Goal: Task Accomplishment & Management: Complete application form

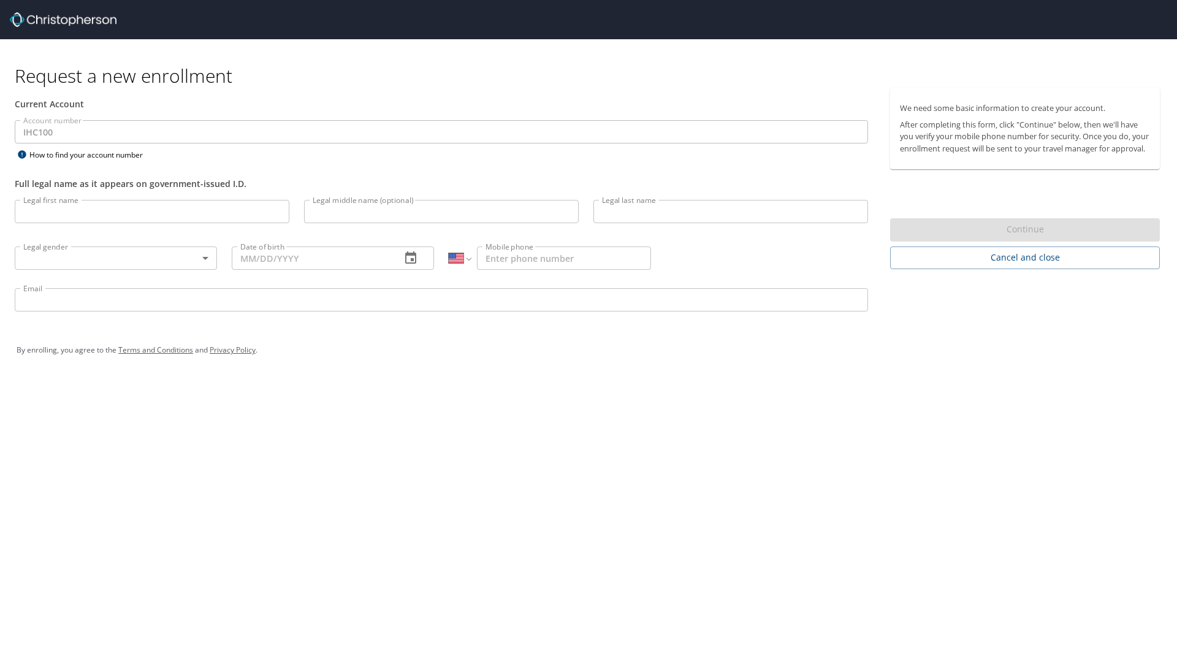
select select "US"
click at [144, 216] on input "Legal first name" at bounding box center [152, 211] width 275 height 23
click at [174, 216] on input "Legal first name" at bounding box center [152, 211] width 275 height 23
type input "Gunnar"
type input "Niels"
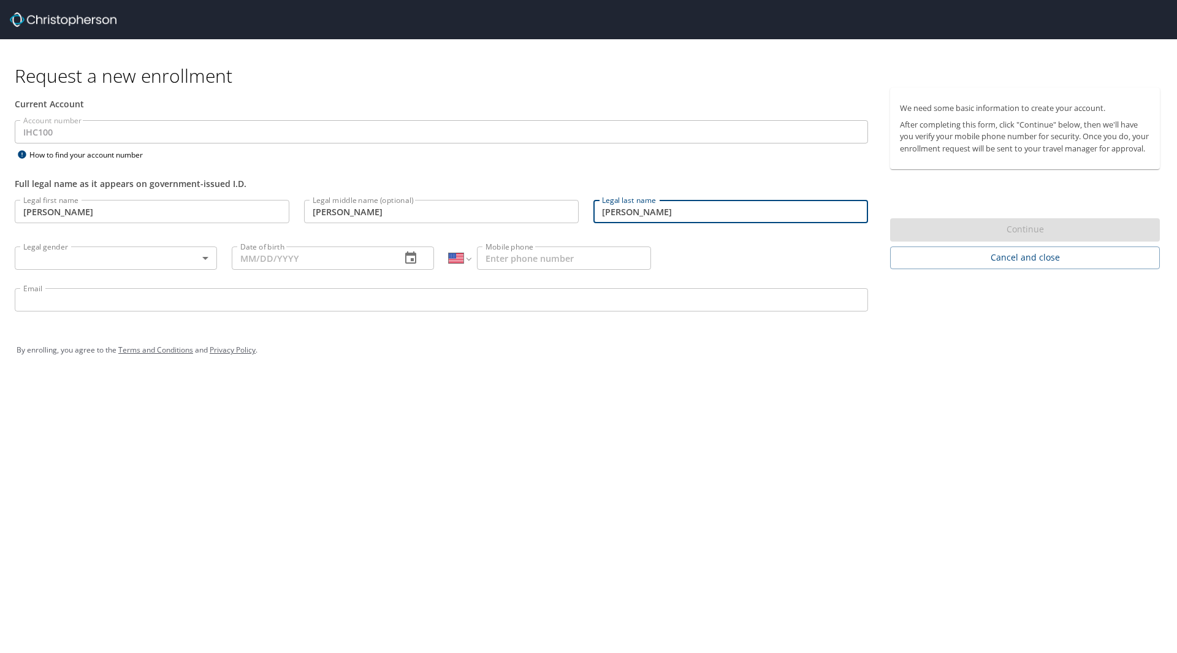
type input "Jensen"
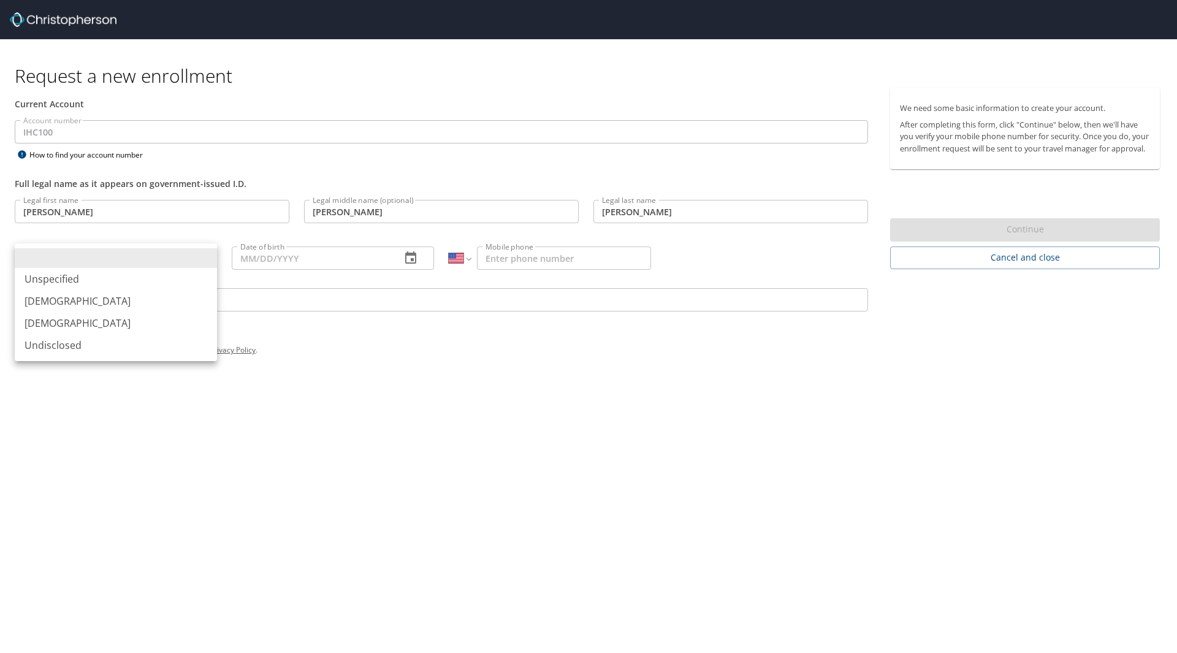
click at [208, 264] on body "Request a new enrollment Current Account Account number IHC100 Account number H…" at bounding box center [588, 326] width 1177 height 653
click at [82, 297] on li "Male" at bounding box center [116, 301] width 202 height 22
type input "Male"
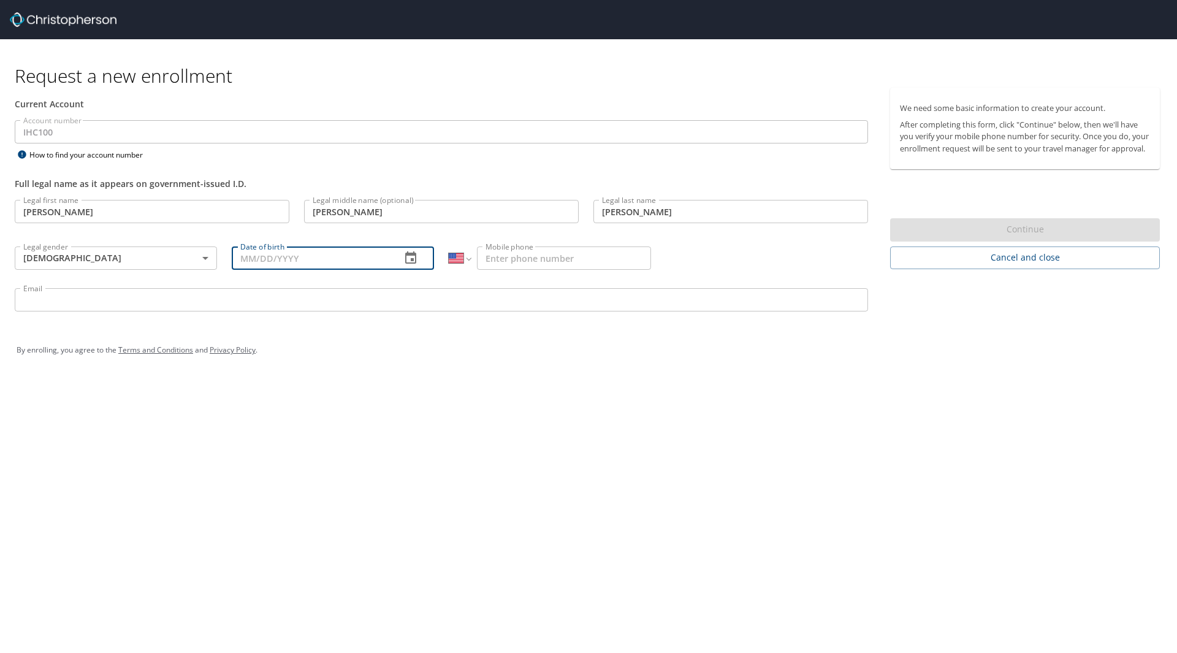
click at [250, 257] on input "Date of birth" at bounding box center [311, 257] width 159 height 23
type input "07/08/1996"
type input "(435) 730-1967"
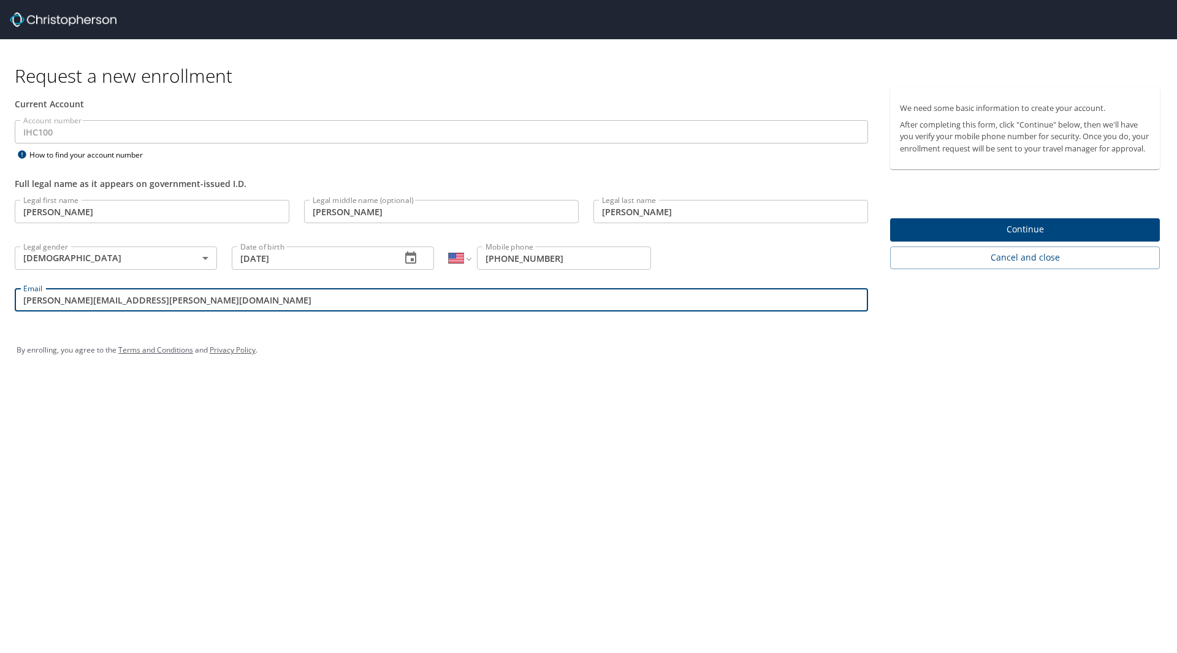
type input "gunnar.jensen@imail.org"
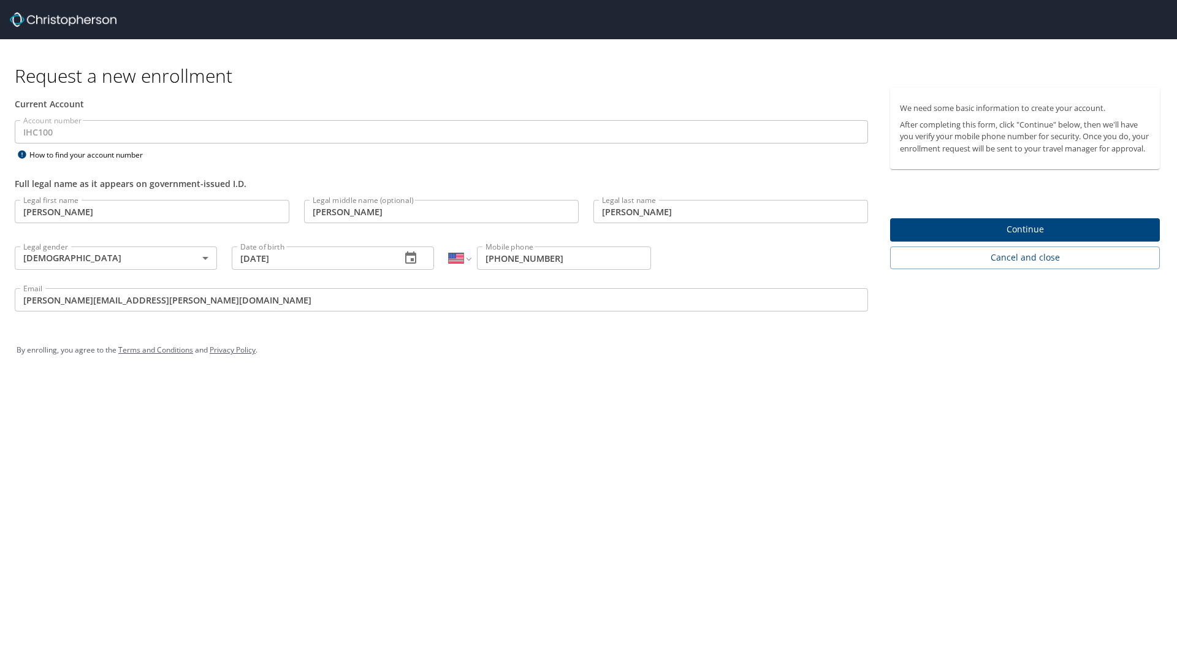
click at [990, 237] on span "Continue" at bounding box center [1025, 229] width 250 height 15
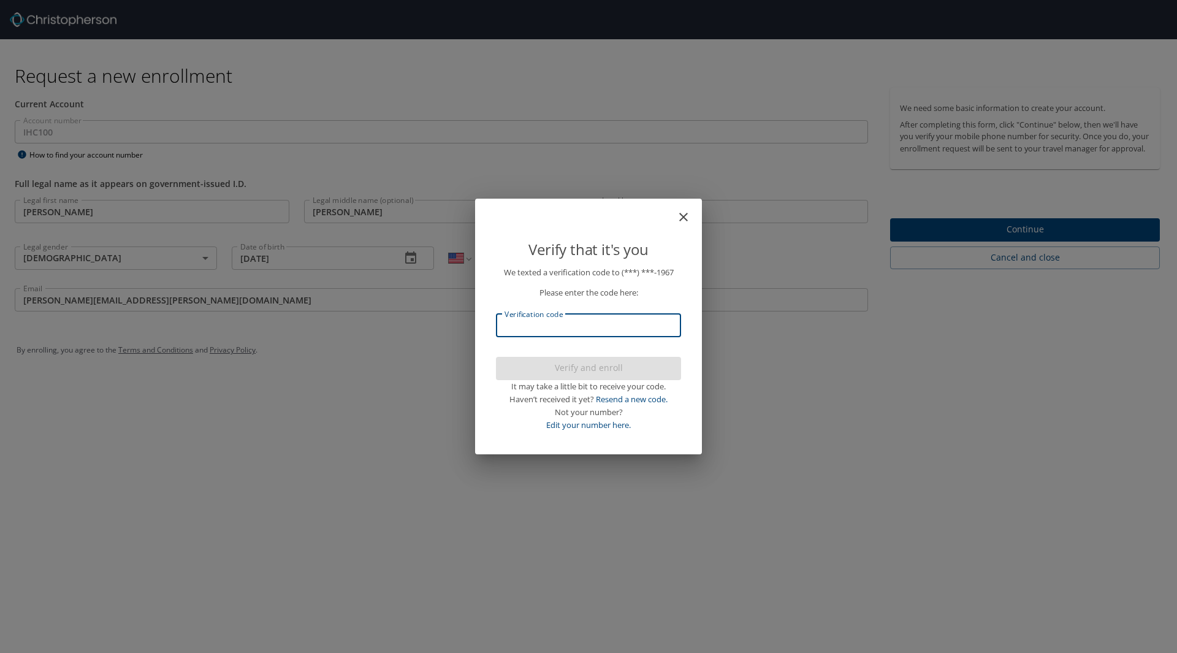
click at [601, 332] on input "Verification code" at bounding box center [588, 325] width 185 height 23
type input "819887"
click at [592, 365] on span "Verify and enroll" at bounding box center [588, 367] width 165 height 15
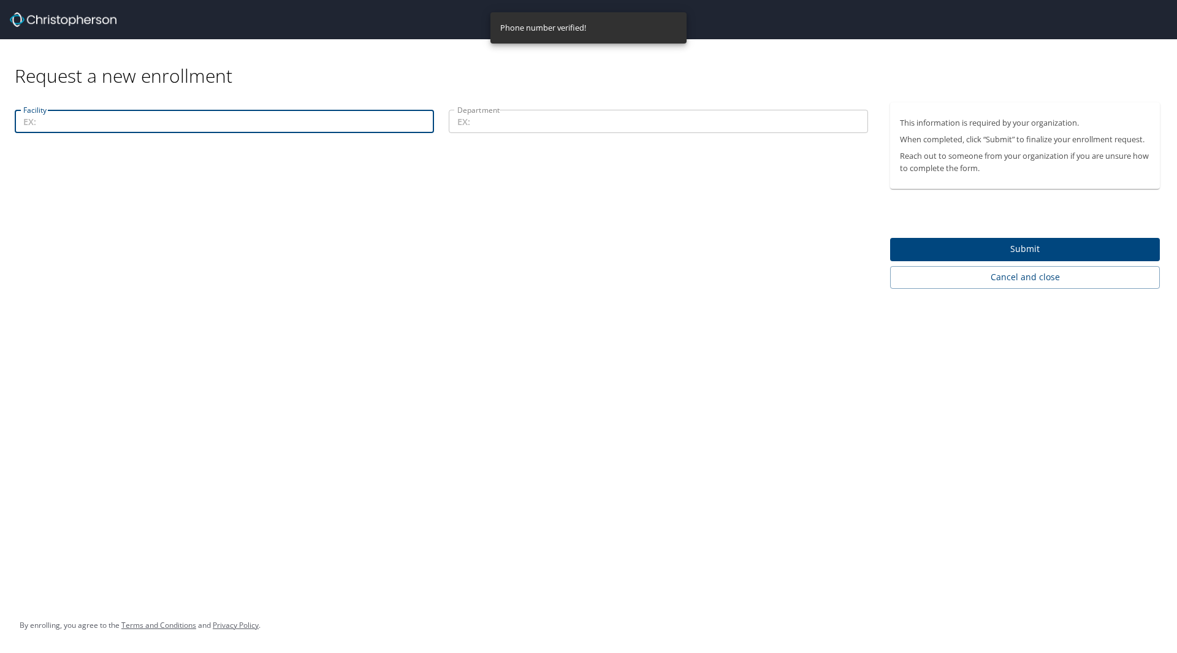
click at [296, 124] on input "Facility" at bounding box center [224, 121] width 419 height 23
type input "L"
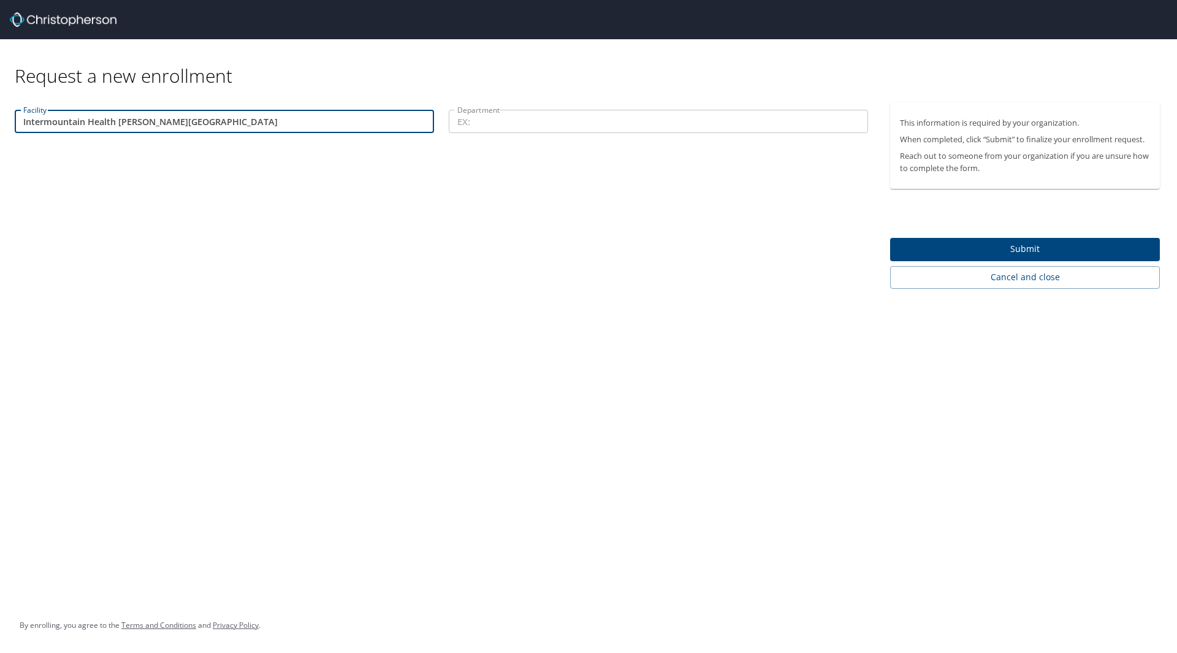
type input "Intermountain Health Logan Regional Hospital"
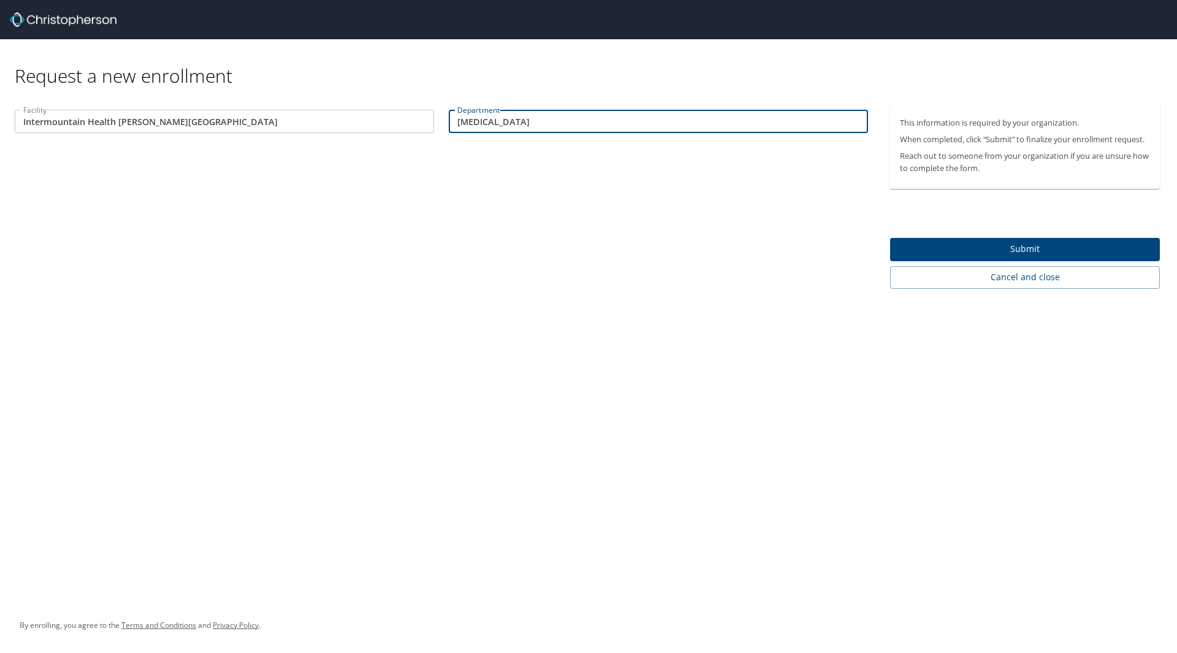
type input "Radiation Oncology"
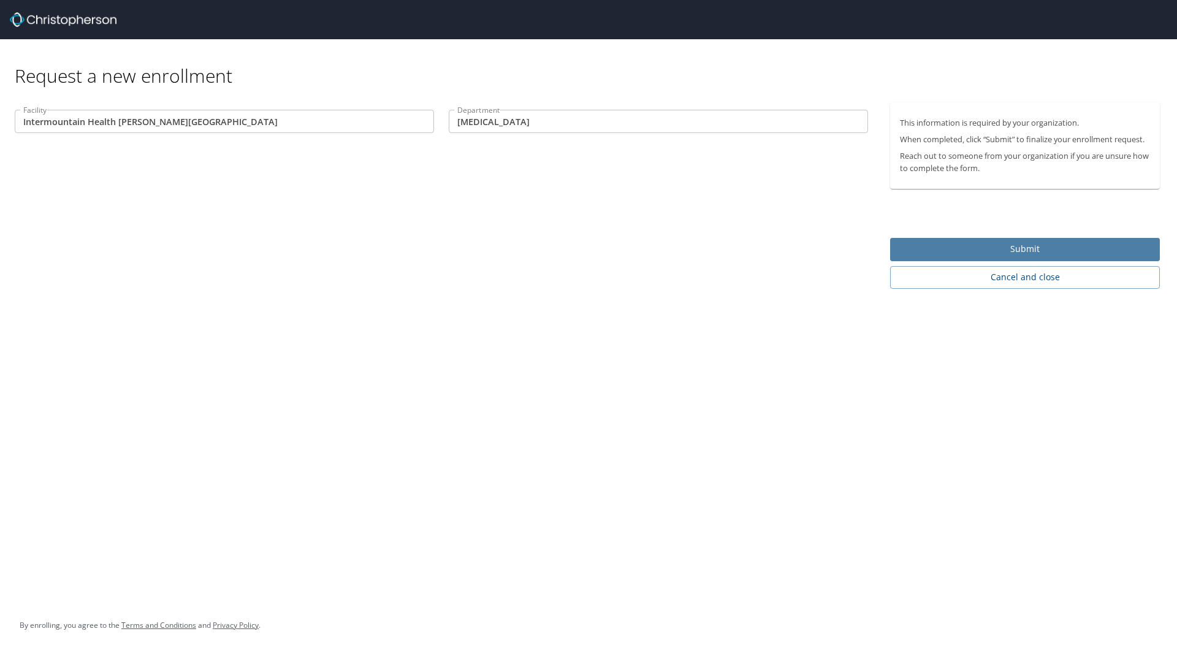
click at [930, 250] on span "Submit" at bounding box center [1025, 248] width 250 height 15
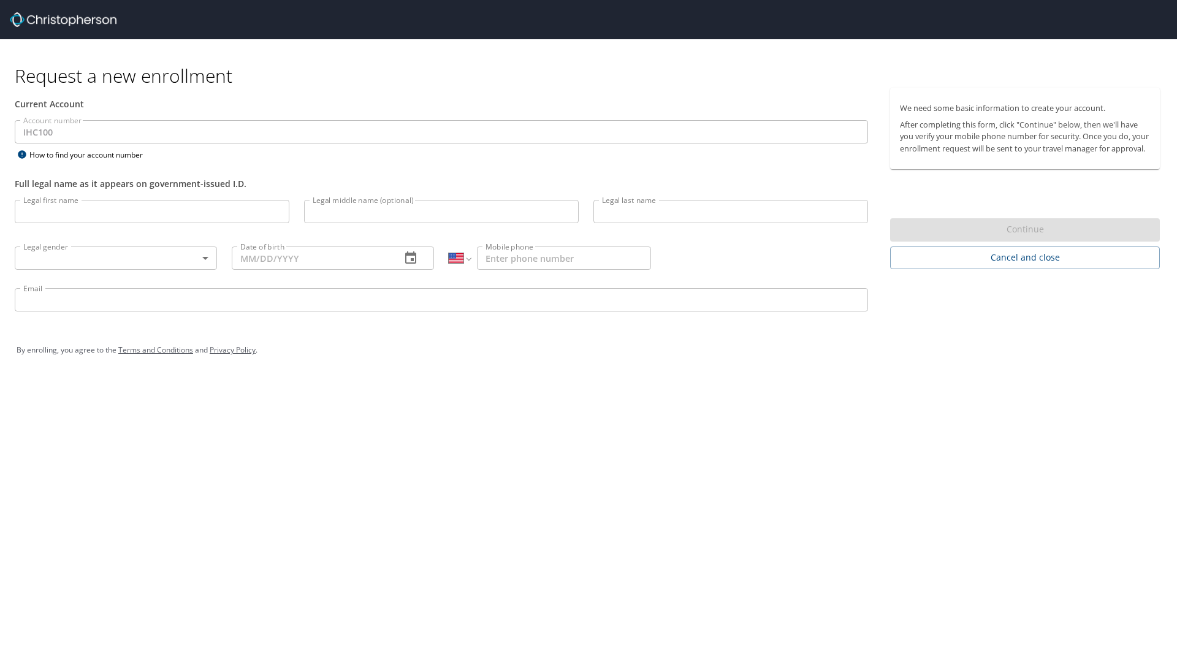
select select "US"
click at [1036, 264] on span "Cancel and close" at bounding box center [1025, 257] width 250 height 15
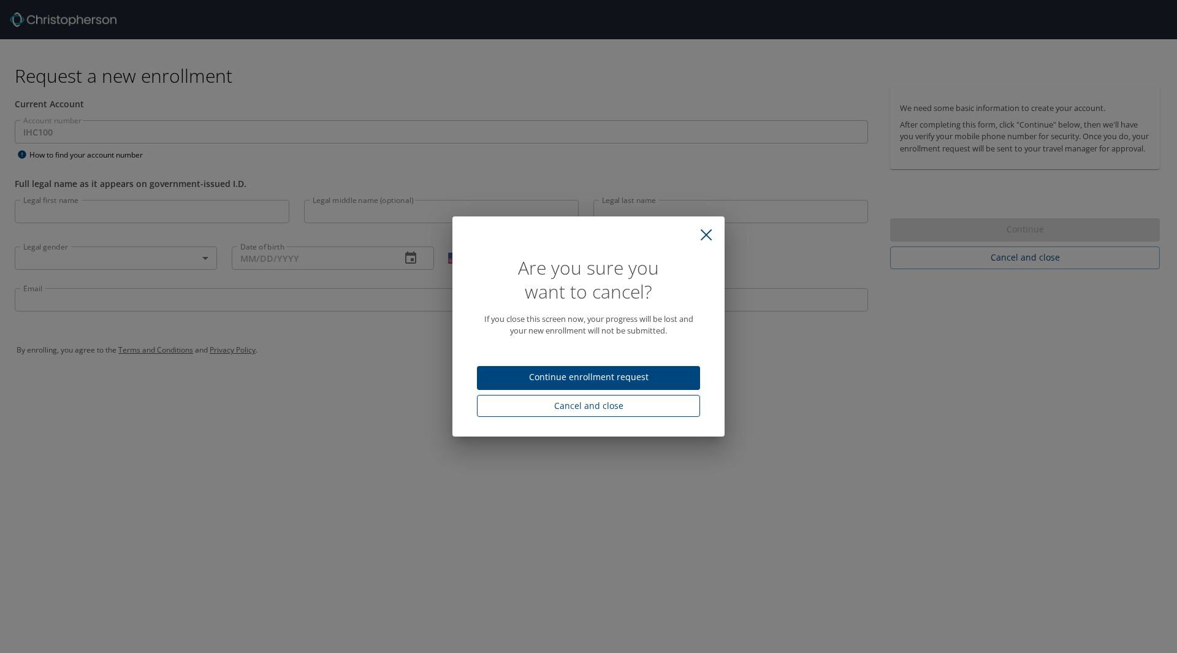
click at [615, 406] on span "Cancel and close" at bounding box center [588, 405] width 203 height 15
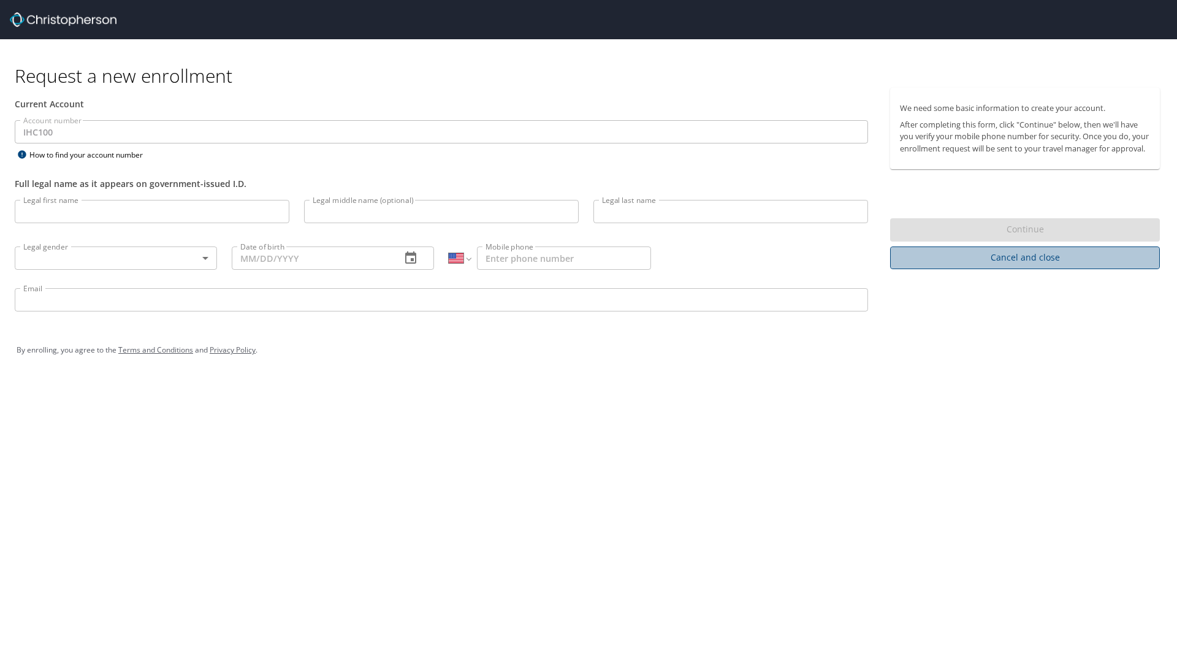
click at [998, 265] on span "Cancel and close" at bounding box center [1025, 257] width 250 height 15
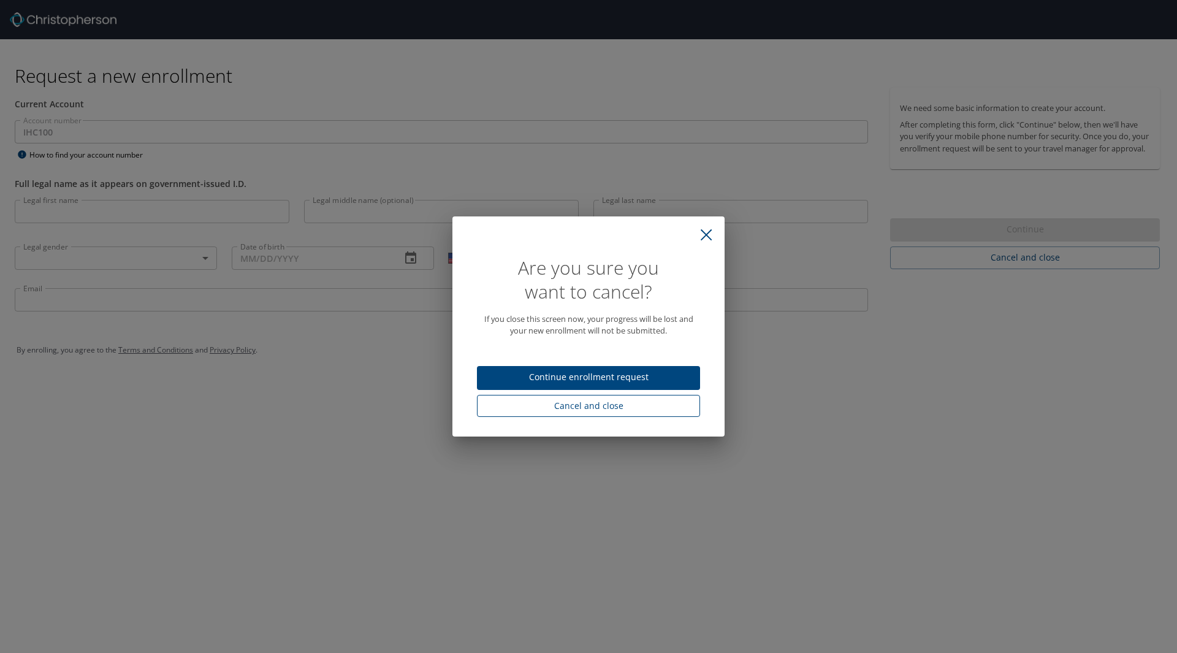
click at [584, 409] on span "Cancel and close" at bounding box center [588, 405] width 203 height 15
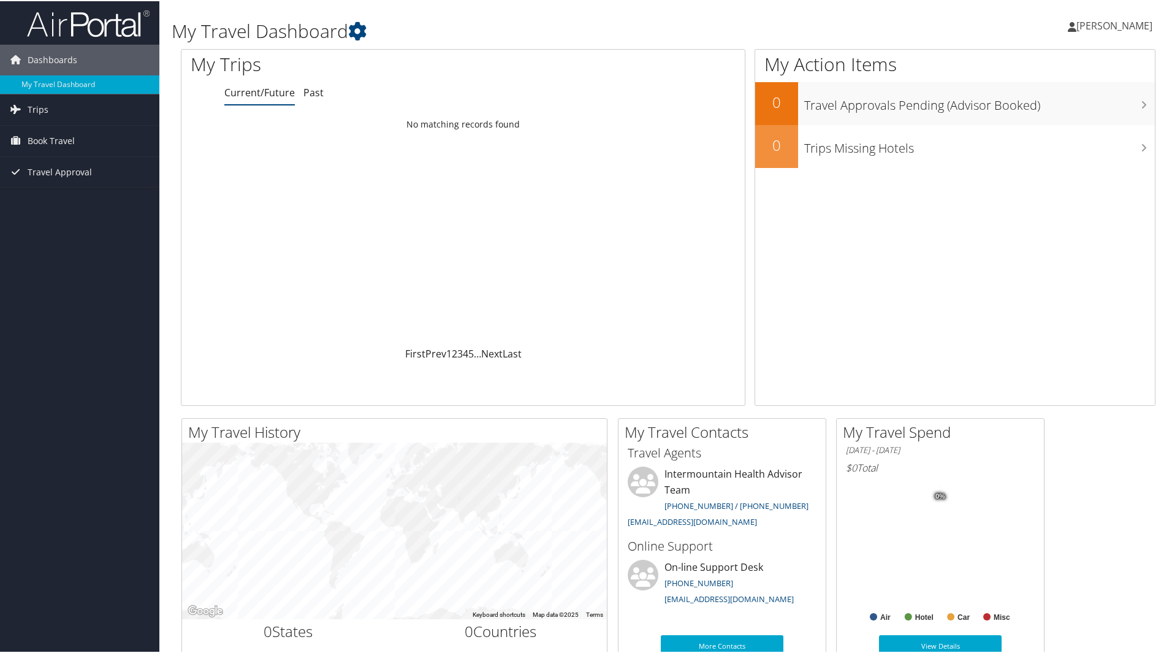
click at [1076, 24] on icon at bounding box center [1072, 26] width 9 height 10
click at [1055, 108] on link "View Travel Profile" at bounding box center [1081, 109] width 137 height 21
click at [63, 55] on span "Dashboards" at bounding box center [53, 59] width 50 height 31
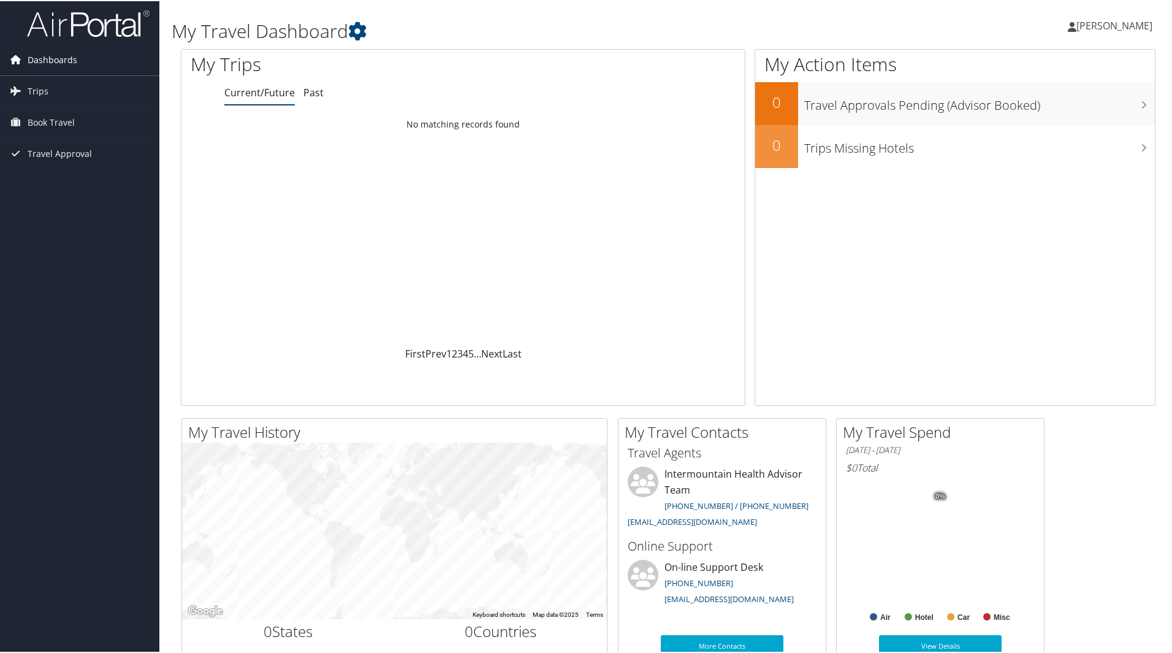
click at [61, 55] on span "Dashboards" at bounding box center [53, 59] width 50 height 31
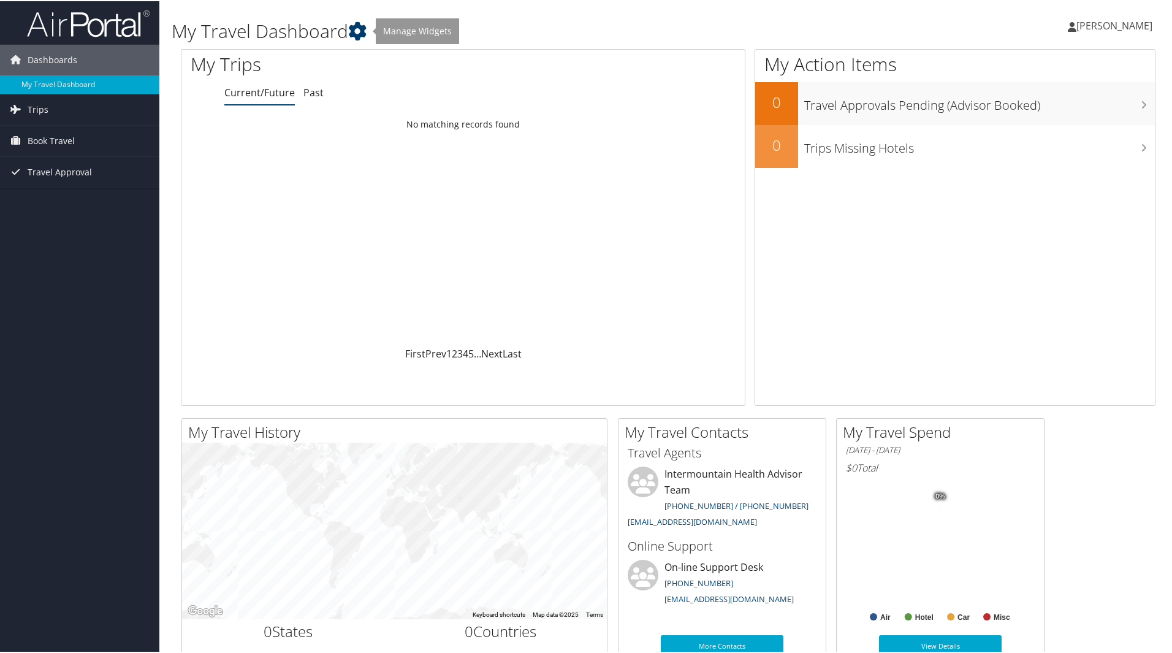
click at [361, 26] on icon at bounding box center [357, 30] width 18 height 18
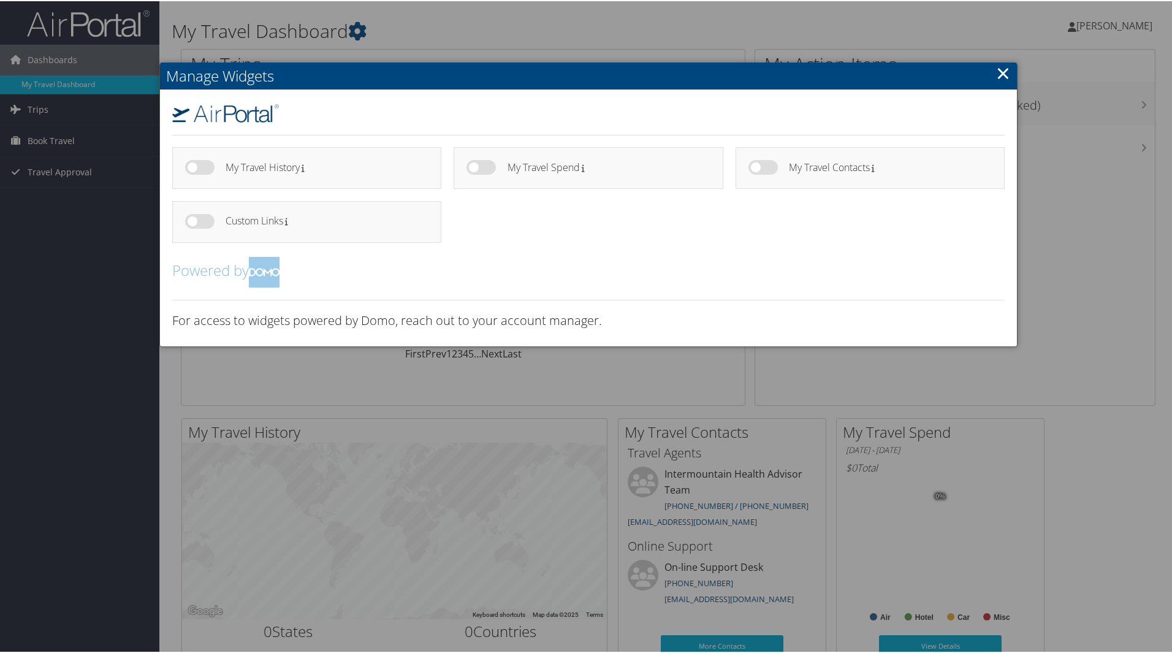
click at [996, 72] on link "×" at bounding box center [1003, 71] width 14 height 25
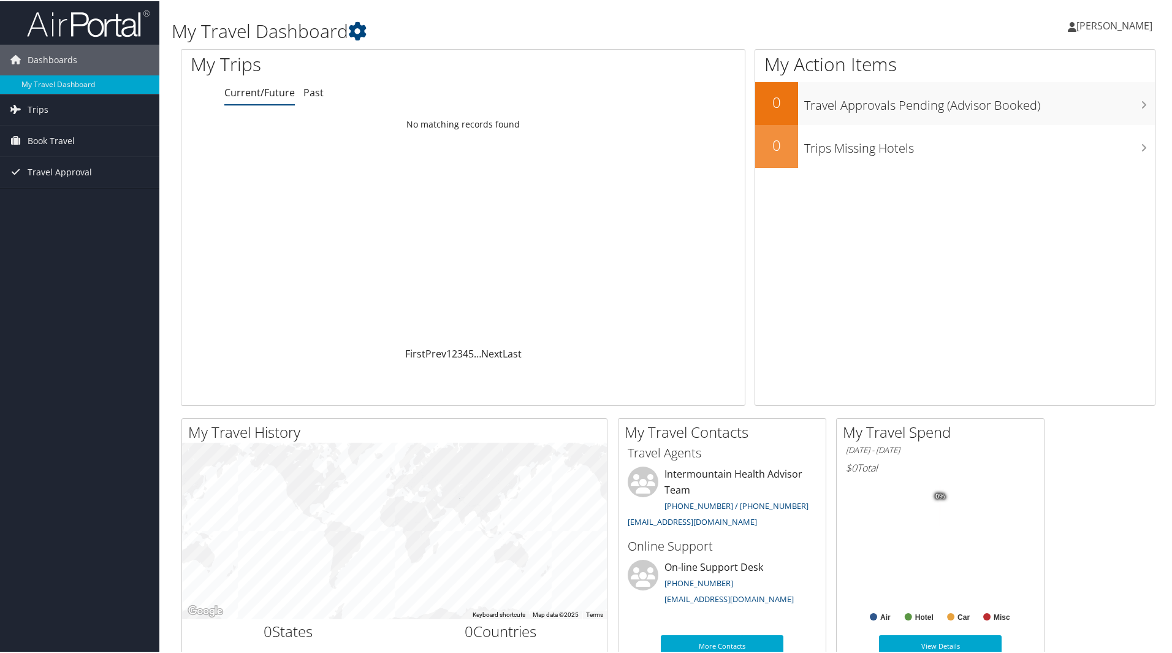
click at [1081, 21] on span "[PERSON_NAME]" at bounding box center [1114, 24] width 76 height 13
click at [1044, 105] on link "View Travel Profile" at bounding box center [1081, 109] width 137 height 21
click at [1074, 25] on icon at bounding box center [1072, 26] width 9 height 10
click at [1055, 64] on link "My Settings" at bounding box center [1081, 67] width 137 height 21
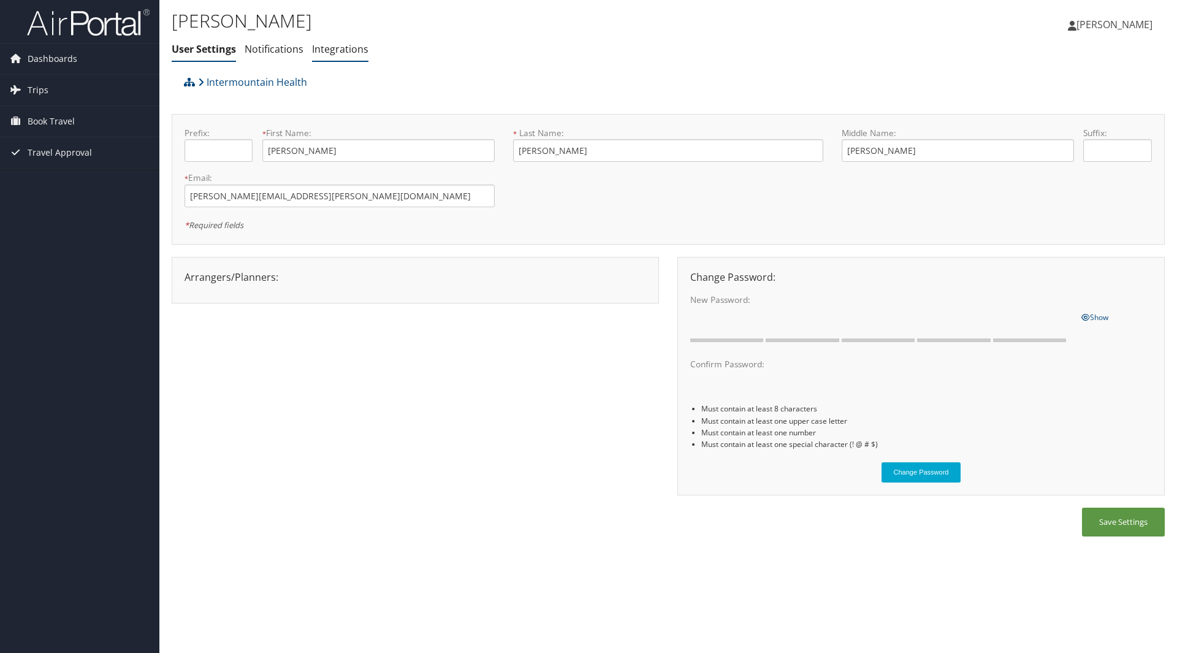
click at [335, 49] on link "Integrations" at bounding box center [340, 48] width 56 height 13
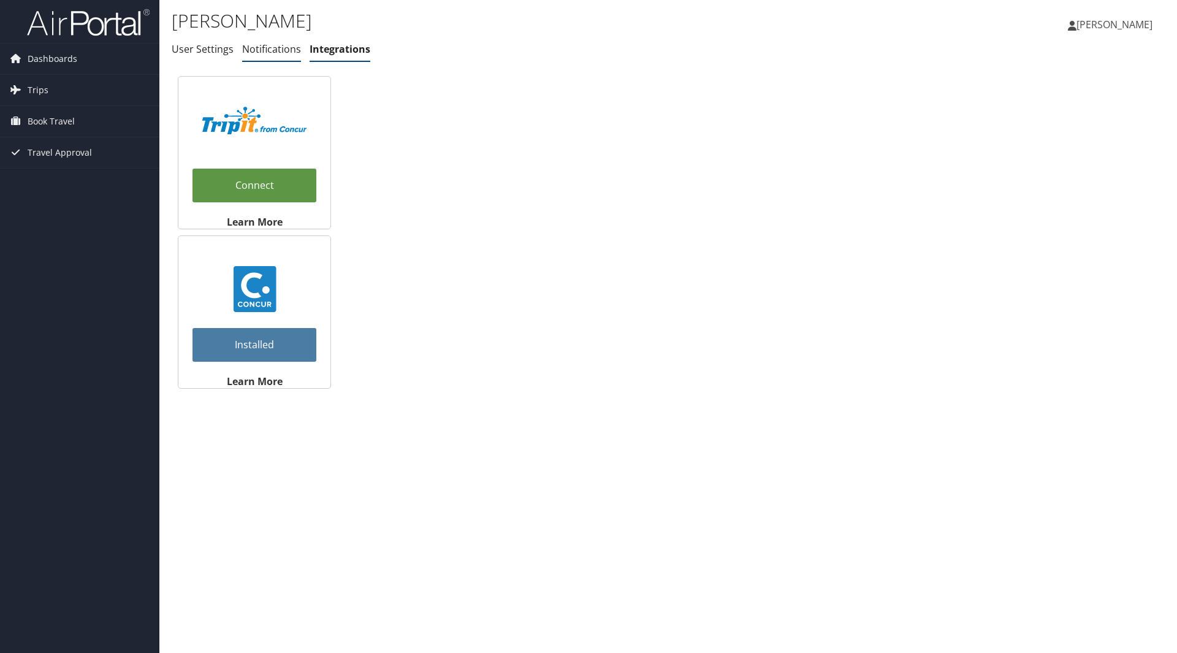
click at [268, 52] on link "Notifications" at bounding box center [271, 48] width 59 height 13
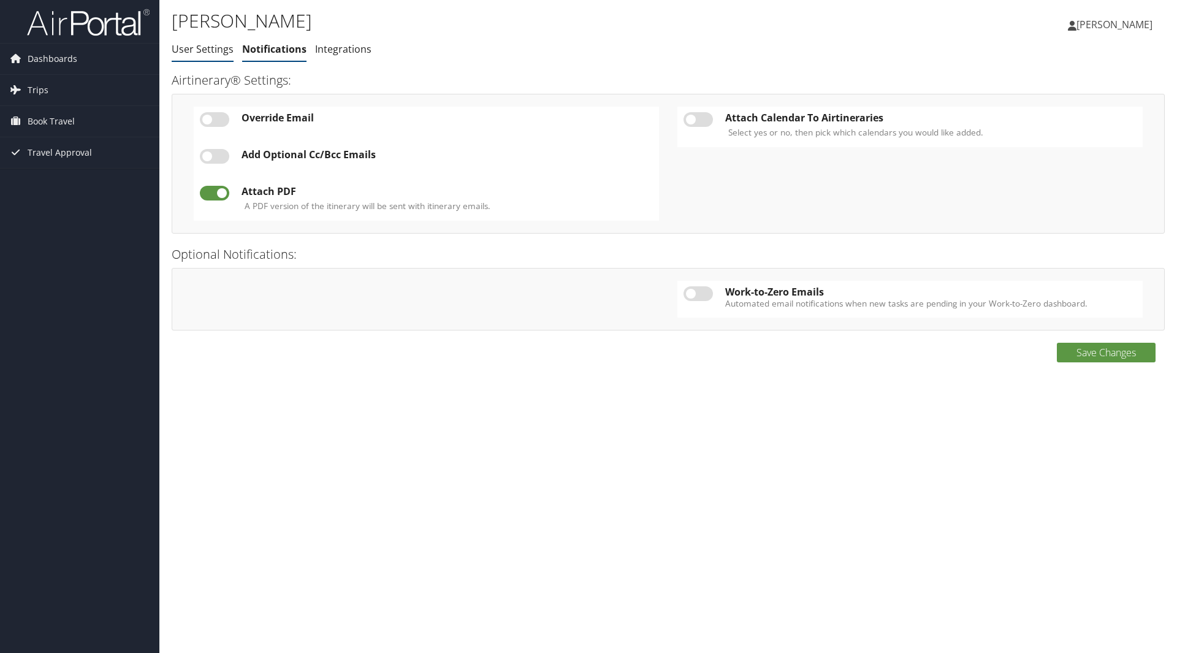
click at [197, 53] on link "User Settings" at bounding box center [203, 48] width 62 height 13
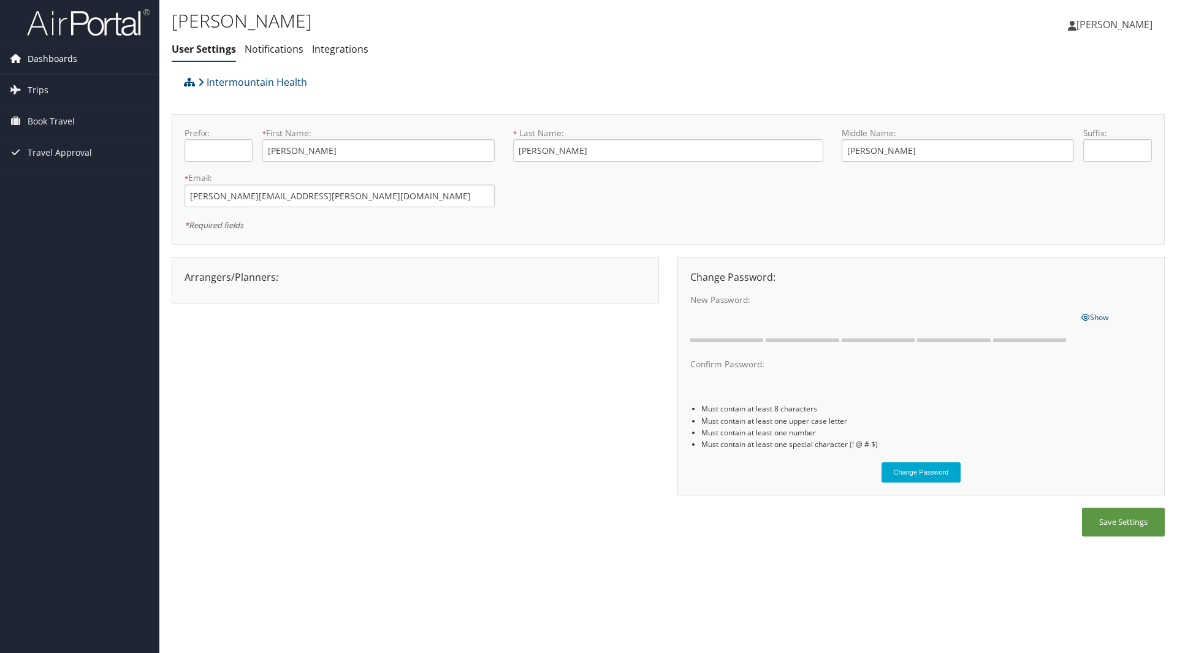
click at [47, 56] on span "Dashboards" at bounding box center [53, 59] width 50 height 31
click at [53, 81] on link "My Travel Dashboard" at bounding box center [79, 83] width 159 height 18
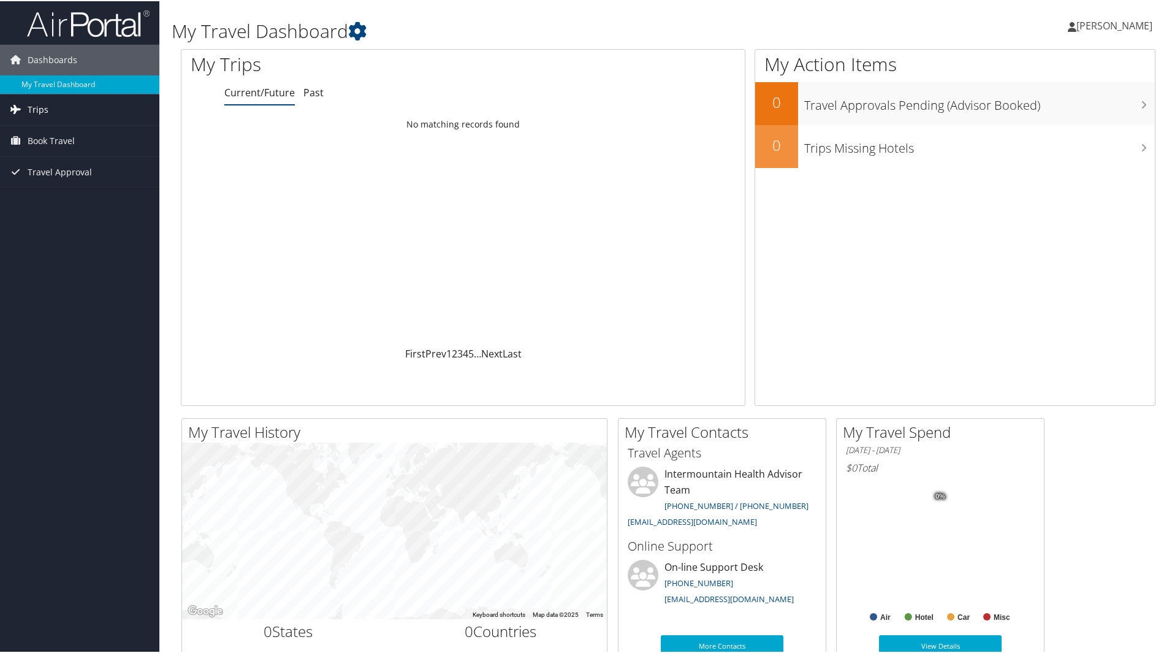
click at [45, 108] on span "Trips" at bounding box center [38, 108] width 21 height 31
click at [56, 195] on span "Book Travel" at bounding box center [51, 195] width 47 height 31
click at [68, 277] on span "Travel Approval" at bounding box center [60, 281] width 64 height 31
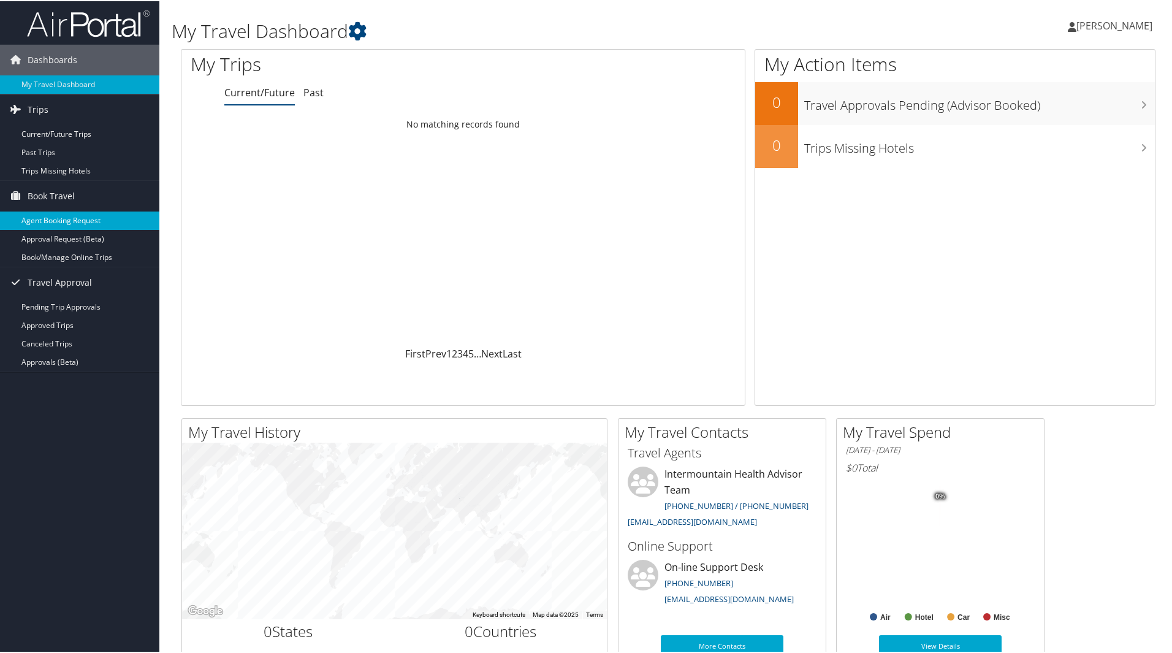
click at [107, 220] on link "Agent Booking Request" at bounding box center [79, 219] width 159 height 18
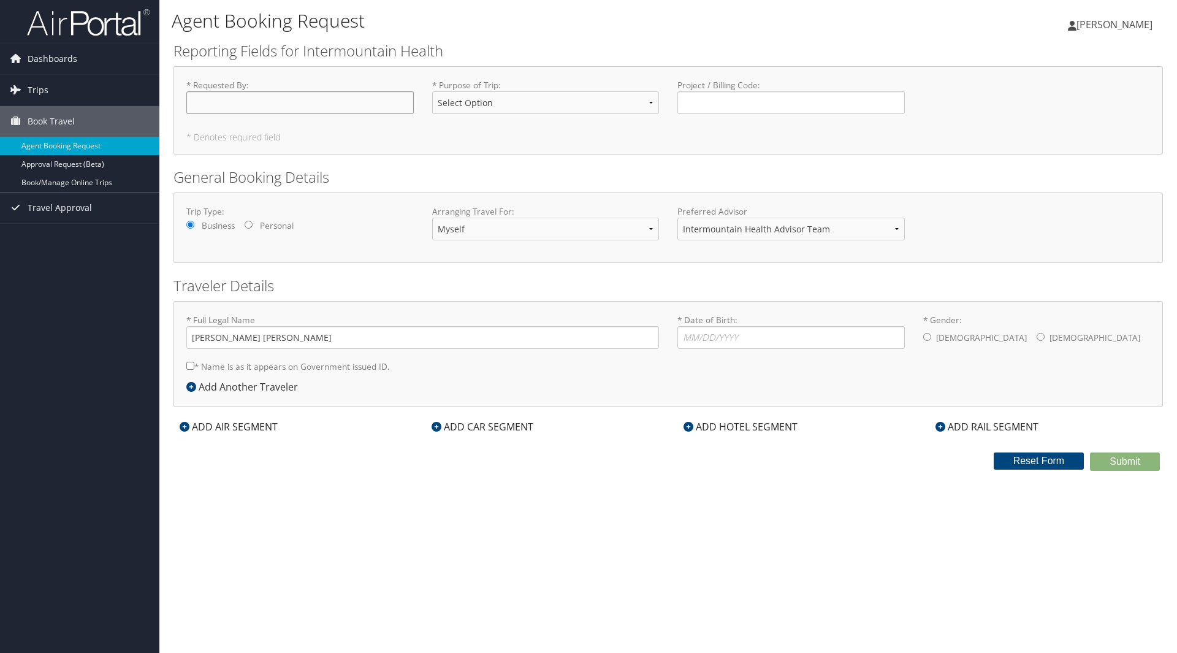
click at [278, 104] on input "* Requested By : Required" at bounding box center [299, 102] width 227 height 23
click at [543, 107] on select "Select Option 3rd Party Reimbursable Business CME Conf or Education Groups Pers…" at bounding box center [545, 102] width 227 height 23
select select "Conf or Education"
click at [432, 91] on select "Select Option 3rd Party Reimbursable Business CME Conf or Education Groups Pers…" at bounding box center [545, 102] width 227 height 23
click at [86, 58] on link "Dashboards" at bounding box center [79, 59] width 159 height 31
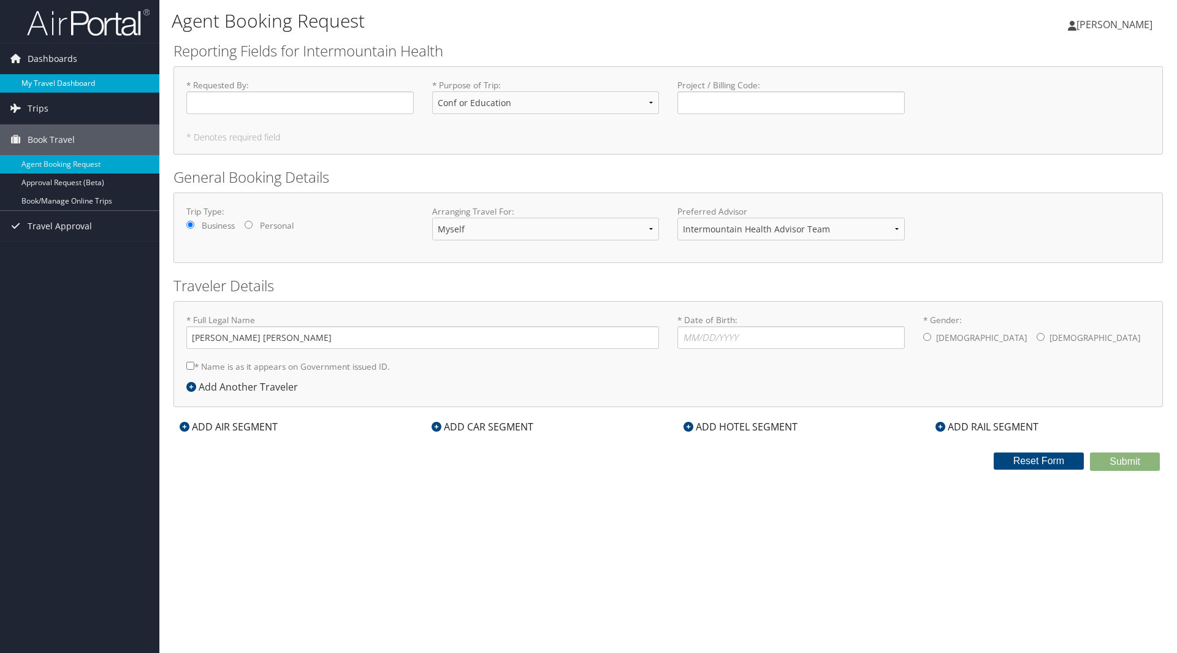
click at [66, 82] on link "My Travel Dashboard" at bounding box center [79, 83] width 159 height 18
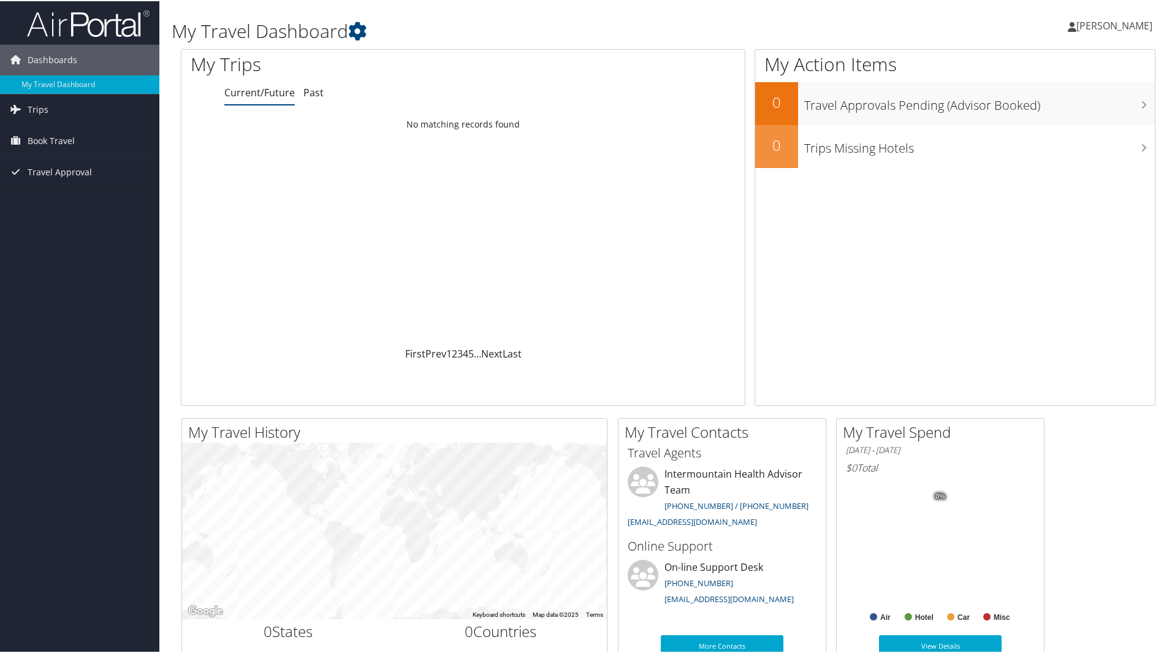
click at [1092, 21] on span "[PERSON_NAME]" at bounding box center [1114, 24] width 76 height 13
click at [1055, 110] on link "View Travel Profile" at bounding box center [1081, 109] width 137 height 21
